Goal: Information Seeking & Learning: Learn about a topic

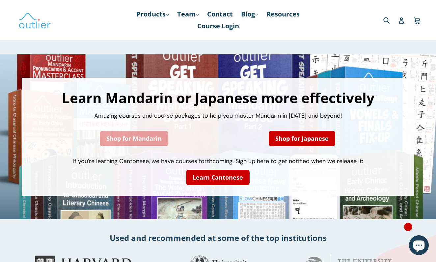
click at [136, 133] on link "Shop for Mandarin" at bounding box center [134, 138] width 68 height 15
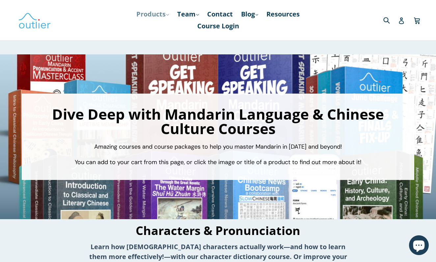
click at [161, 17] on link "Products .cls-1{fill:#231f20} expand" at bounding box center [152, 14] width 39 height 12
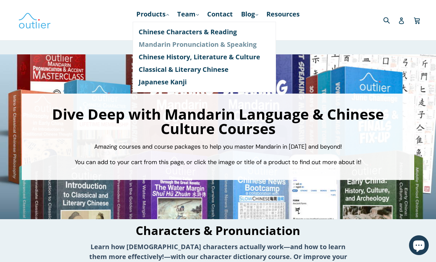
click at [176, 42] on link "Mandarin Pronunciation & Speaking" at bounding box center [204, 44] width 131 height 13
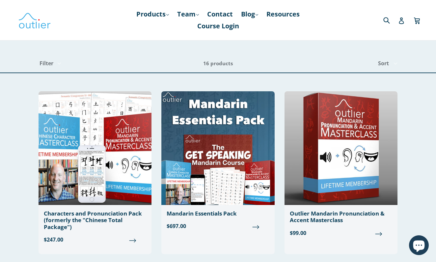
drag, startPoint x: 265, startPoint y: 52, endPoint x: 281, endPoint y: 36, distance: 23.1
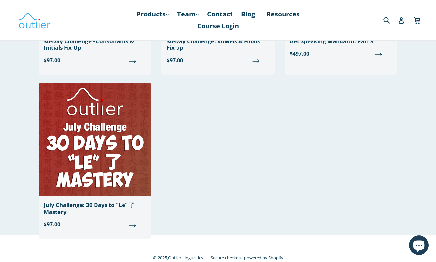
scroll to position [834, 0]
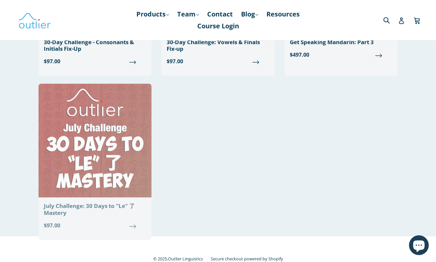
click at [66, 146] on img at bounding box center [95, 141] width 113 height 114
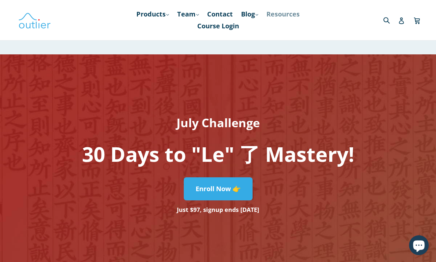
click at [288, 18] on link "Resources" at bounding box center [283, 14] width 40 height 12
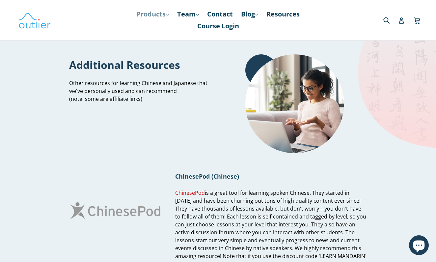
click at [160, 20] on link "Products .cls-1{fill:#231f20} expand" at bounding box center [152, 14] width 39 height 12
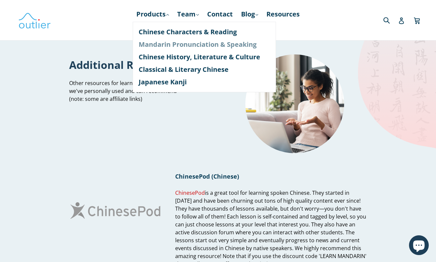
click at [197, 45] on link "Mandarin Pronunciation & Speaking" at bounding box center [204, 44] width 131 height 13
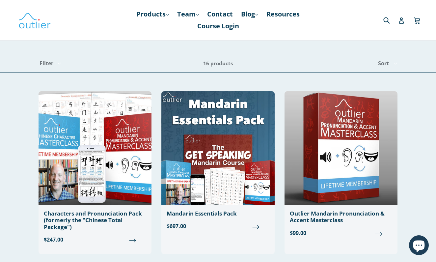
click at [248, 61] on div "Sort Sort Best Selling Alphabetically, A-Z Alphabetically, Z-A Price, low to hi…" at bounding box center [315, 63] width 165 height 18
click at [161, 11] on link "Products .cls-1{fill:#231f20} expand" at bounding box center [152, 14] width 39 height 12
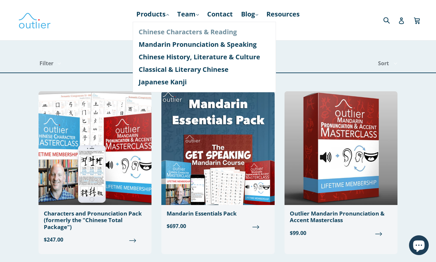
click at [196, 35] on link "Chinese Characters & Reading" at bounding box center [204, 32] width 131 height 13
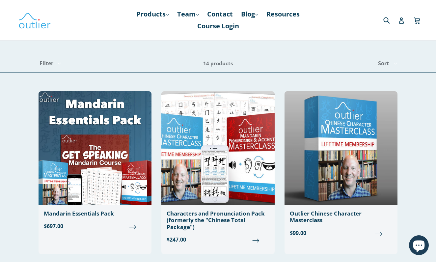
drag, startPoint x: 0, startPoint y: 0, endPoint x: 419, endPoint y: 43, distance: 420.9
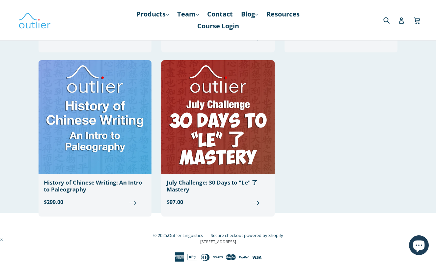
scroll to position [705, 0]
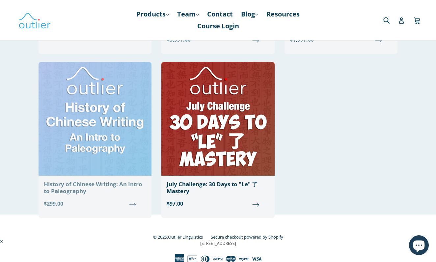
click at [126, 109] on img at bounding box center [95, 119] width 113 height 114
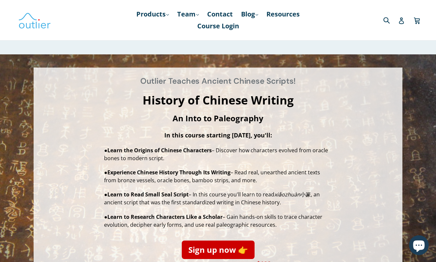
click at [421, 74] on div "Outlier Teaches Ancient Chinese Scripts! History of Chinese Writing An Into to …" at bounding box center [218, 171] width 436 height 234
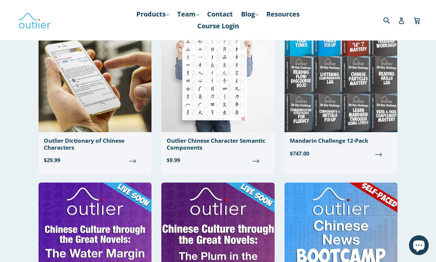
scroll to position [244, 0]
